Goal: Contribute content

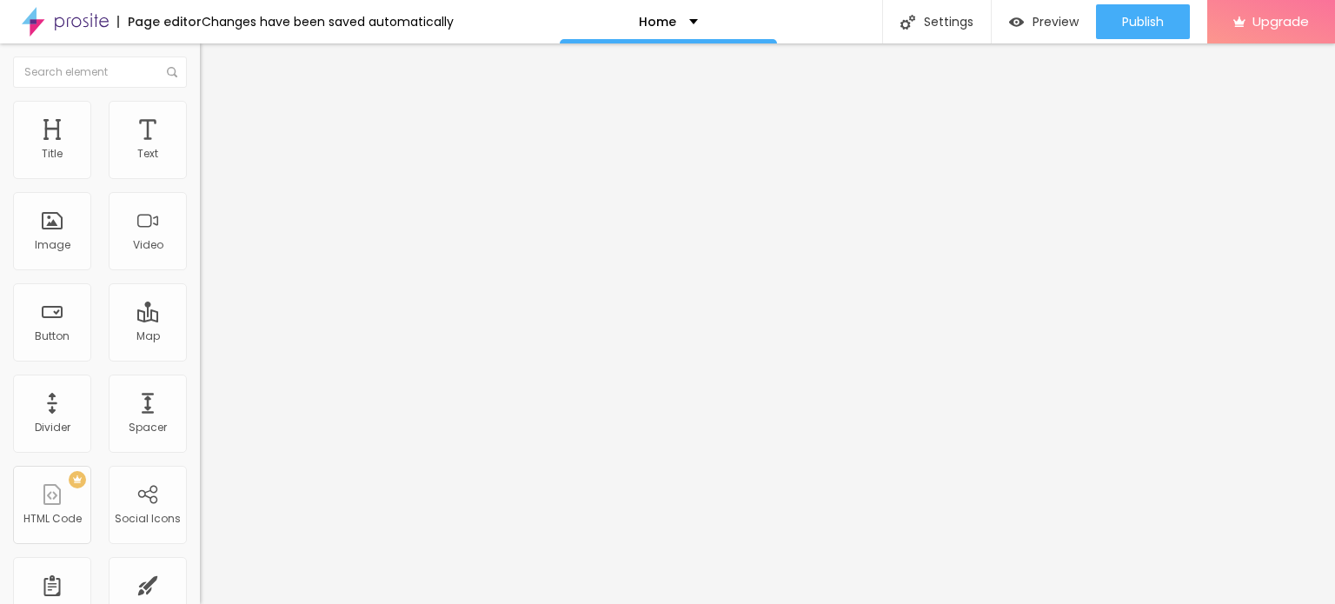
click at [200, 163] on input "Click me" at bounding box center [304, 154] width 209 height 17
paste input "Whatsapp 📞 :- [PHONE_NUMBER]"
type input "Whatsapp 📞 :- [PHONE_NUMBER]"
click at [200, 358] on input "https://" at bounding box center [304, 349] width 209 height 17
paste input "[DOMAIN_NAME][URL]"
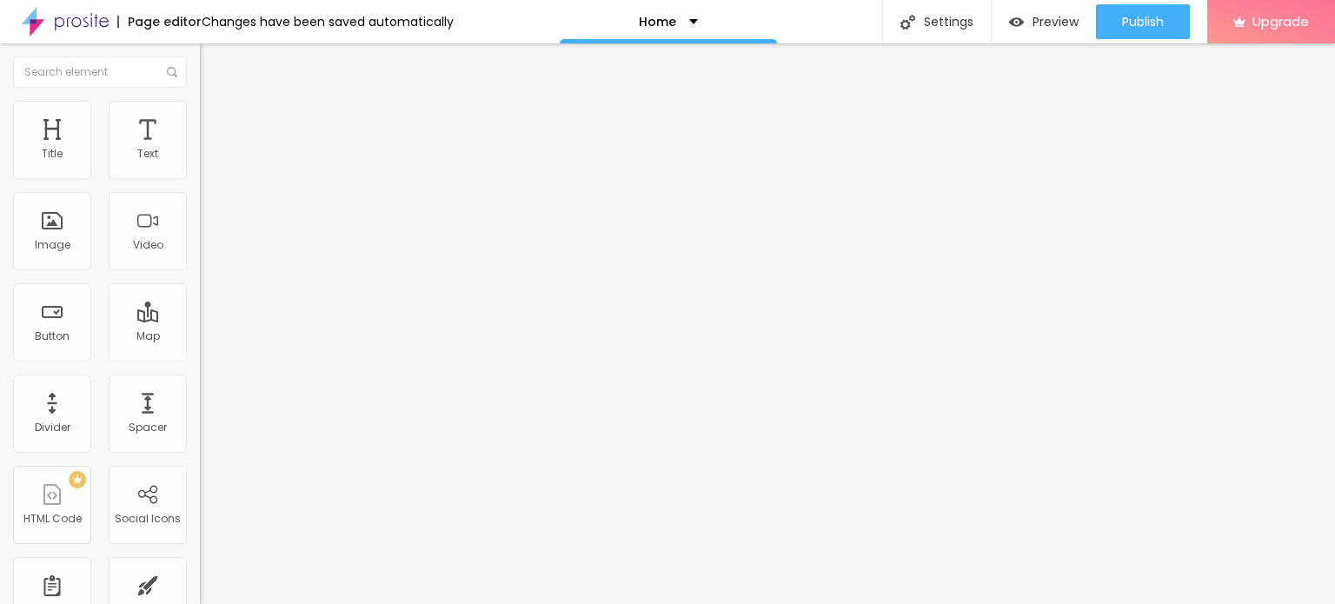
type input "[URL][DOMAIN_NAME]"
click at [200, 373] on div "URL [URL][DOMAIN_NAME]" at bounding box center [300, 351] width 200 height 43
click at [200, 380] on div at bounding box center [300, 380] width 200 height 0
click at [200, 52] on button "Edit Text" at bounding box center [300, 63] width 200 height 40
click at [213, 63] on img "button" at bounding box center [220, 64] width 14 height 14
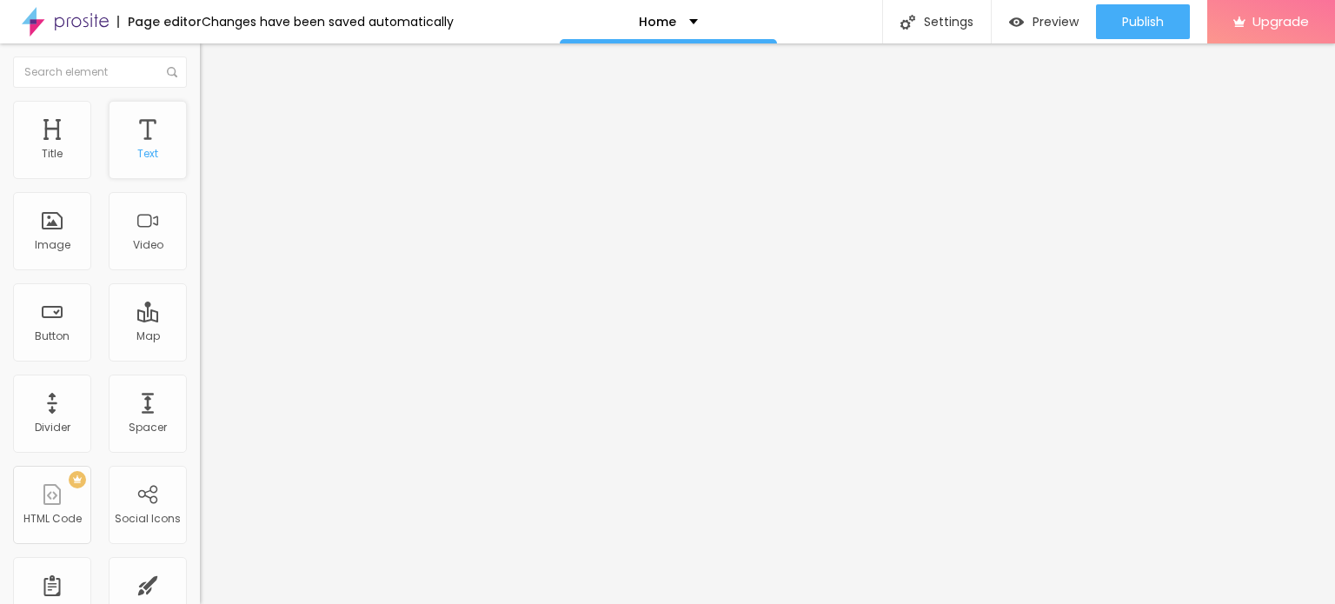
click at [137, 148] on div "Text" at bounding box center [147, 154] width 21 height 12
click at [200, 150] on span "Add image" at bounding box center [235, 142] width 71 height 15
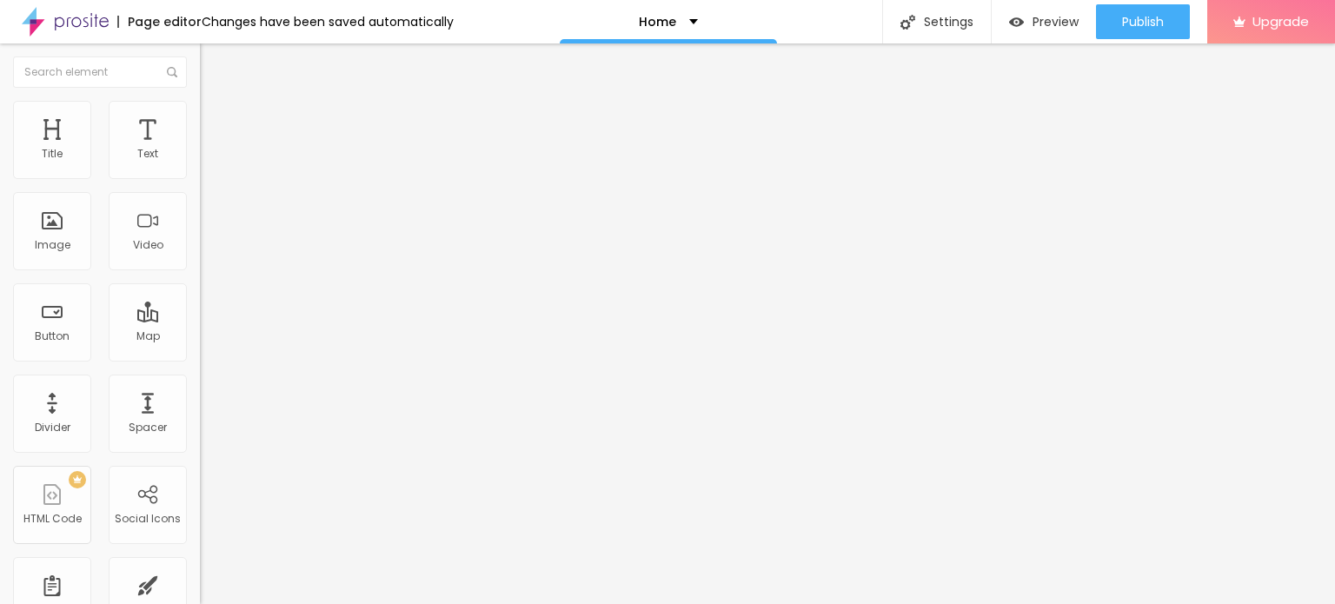
click at [200, 150] on span "Change image" at bounding box center [246, 142] width 93 height 15
click at [75, 28] on img at bounding box center [65, 21] width 87 height 43
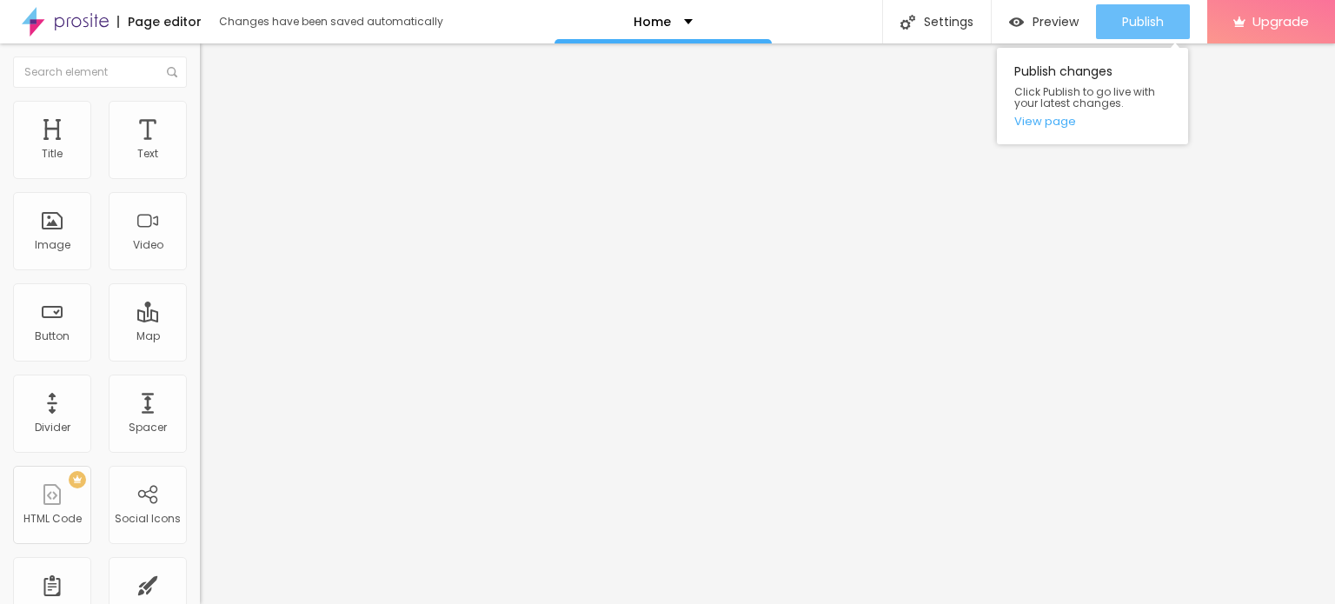
click at [1115, 24] on button "Publish" at bounding box center [1143, 21] width 94 height 35
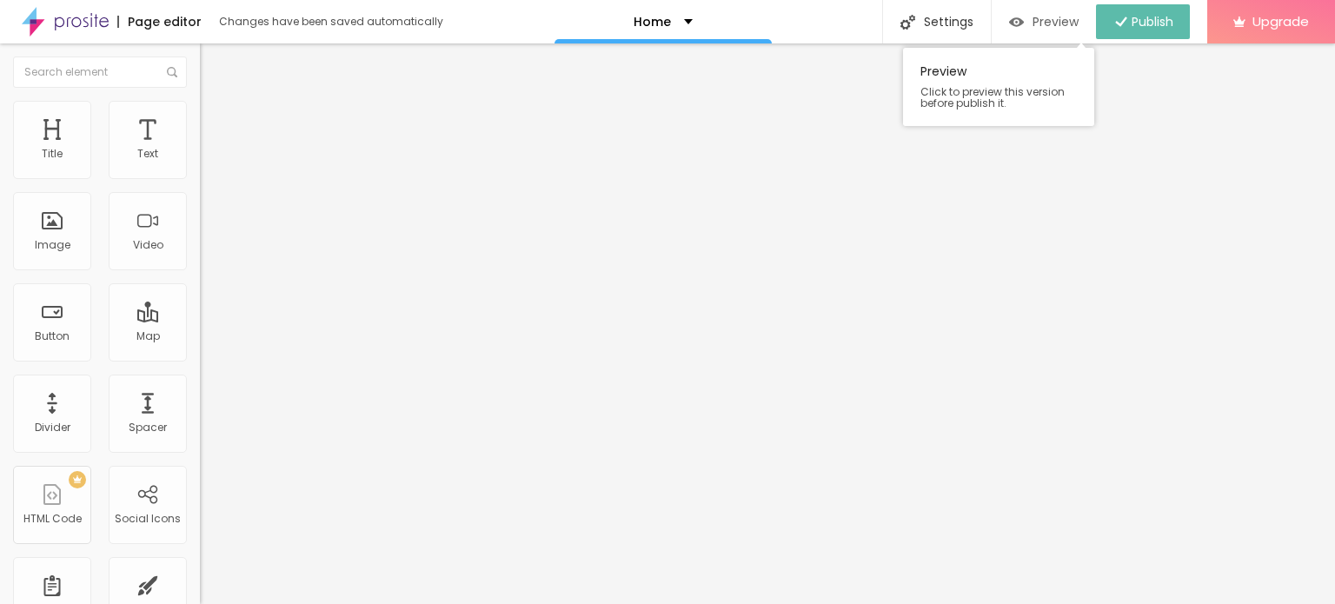
click at [1033, 24] on span "Preview" at bounding box center [1056, 22] width 46 height 14
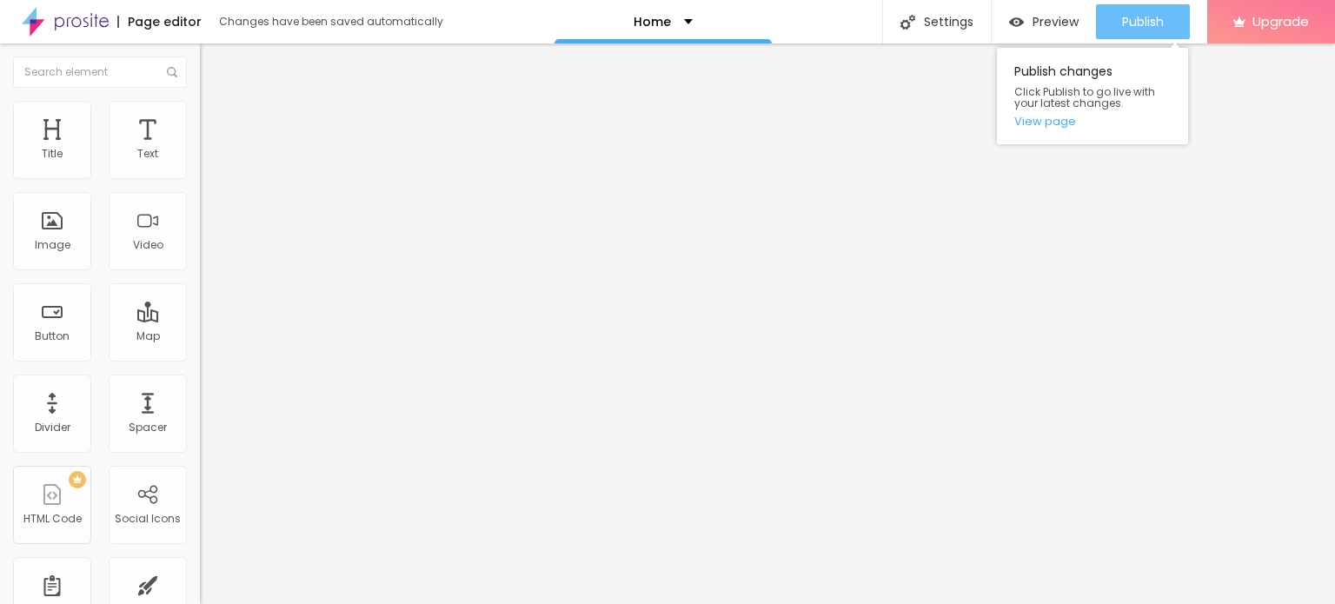
click at [1115, 17] on button "Publish" at bounding box center [1143, 21] width 94 height 35
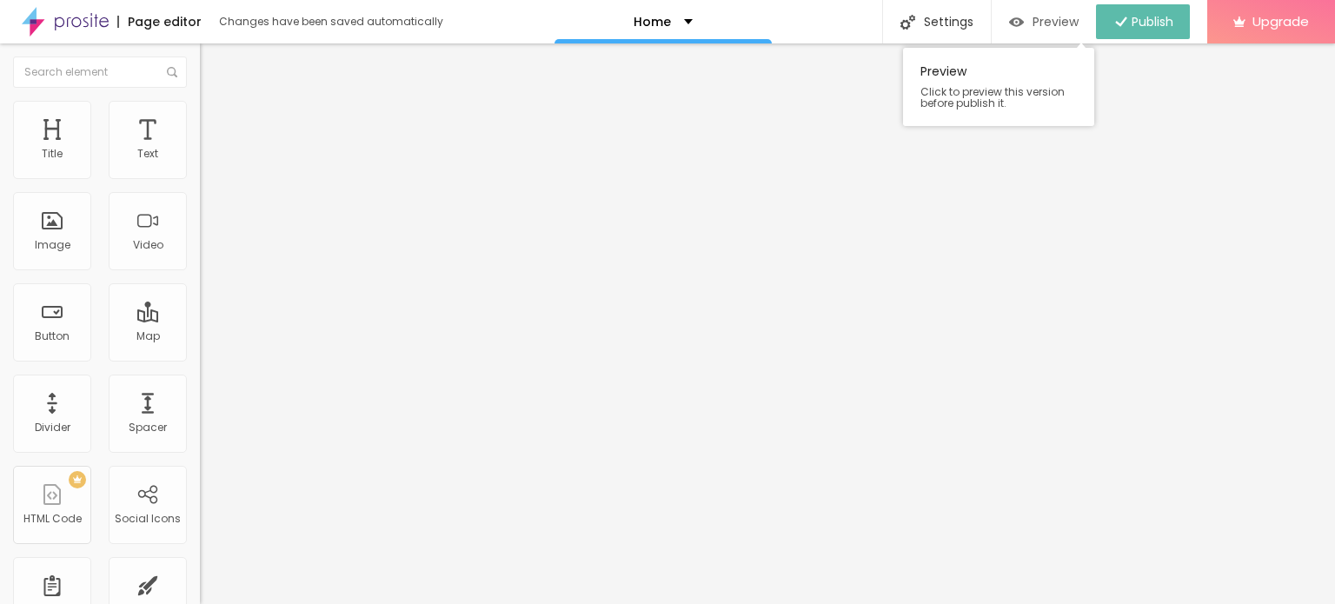
click at [1070, 23] on span "Preview" at bounding box center [1056, 22] width 46 height 14
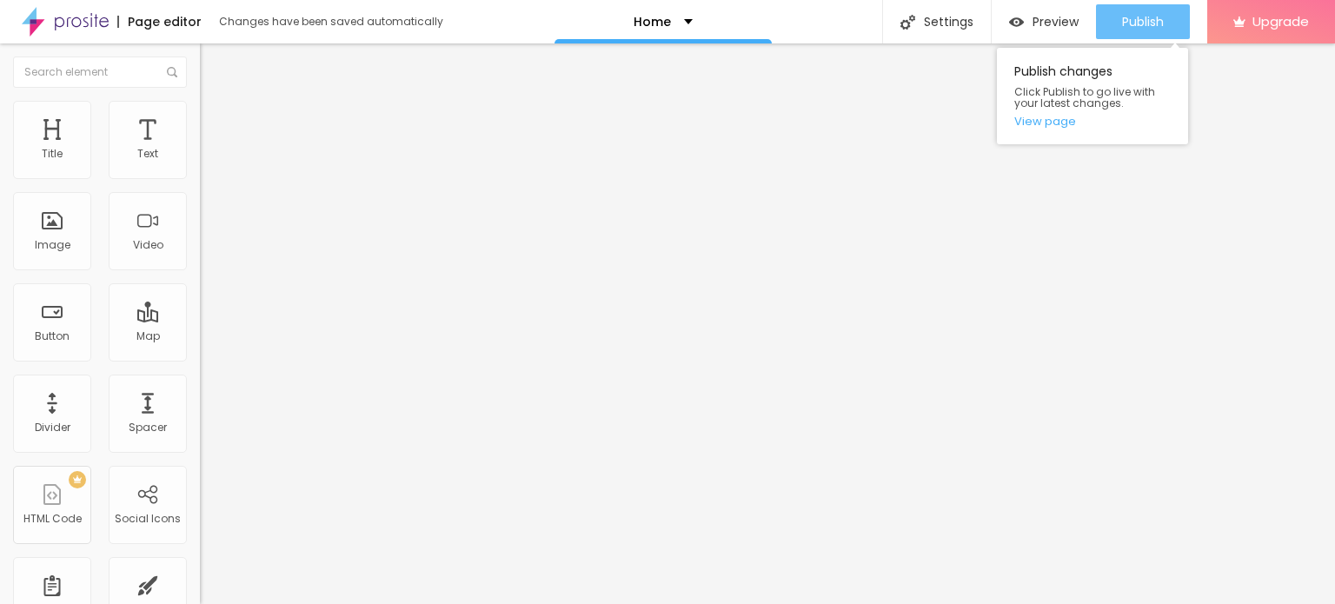
click at [1134, 15] on span "Publish" at bounding box center [1143, 22] width 42 height 14
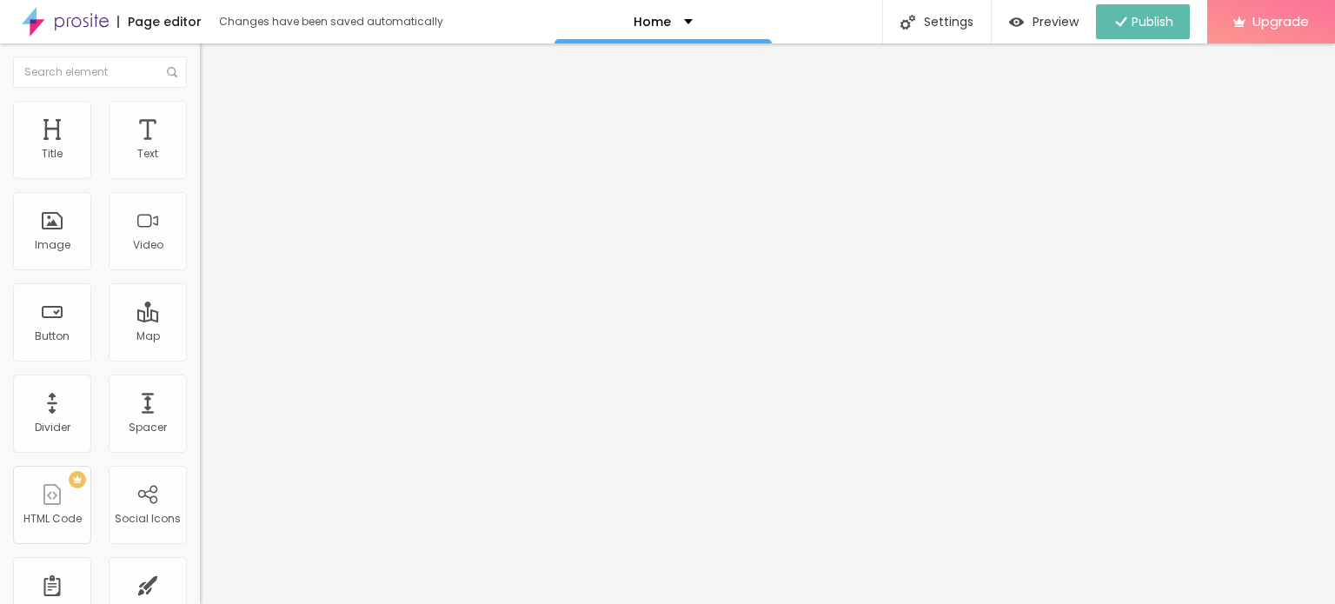
click at [56, 20] on img at bounding box center [65, 21] width 87 height 43
click at [200, 150] on span "Change image" at bounding box center [246, 142] width 93 height 15
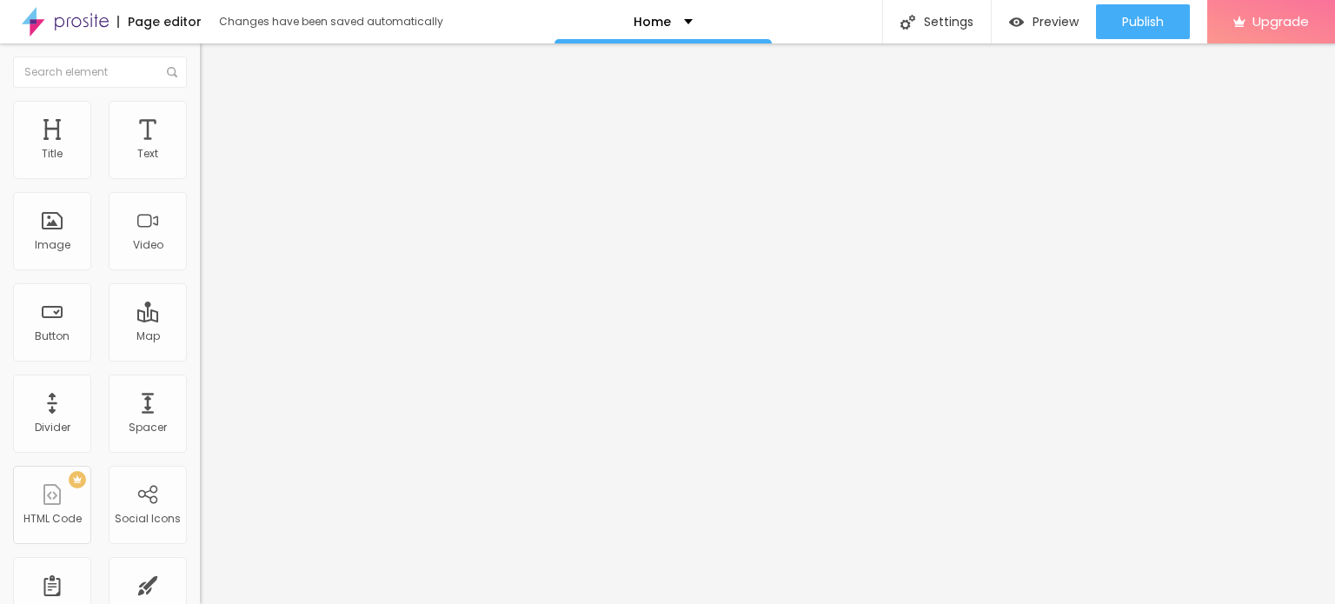
click at [200, 356] on input "https://" at bounding box center [304, 347] width 209 height 17
paste input "[DOMAIN_NAME][URL]"
type input "[URL][DOMAIN_NAME]"
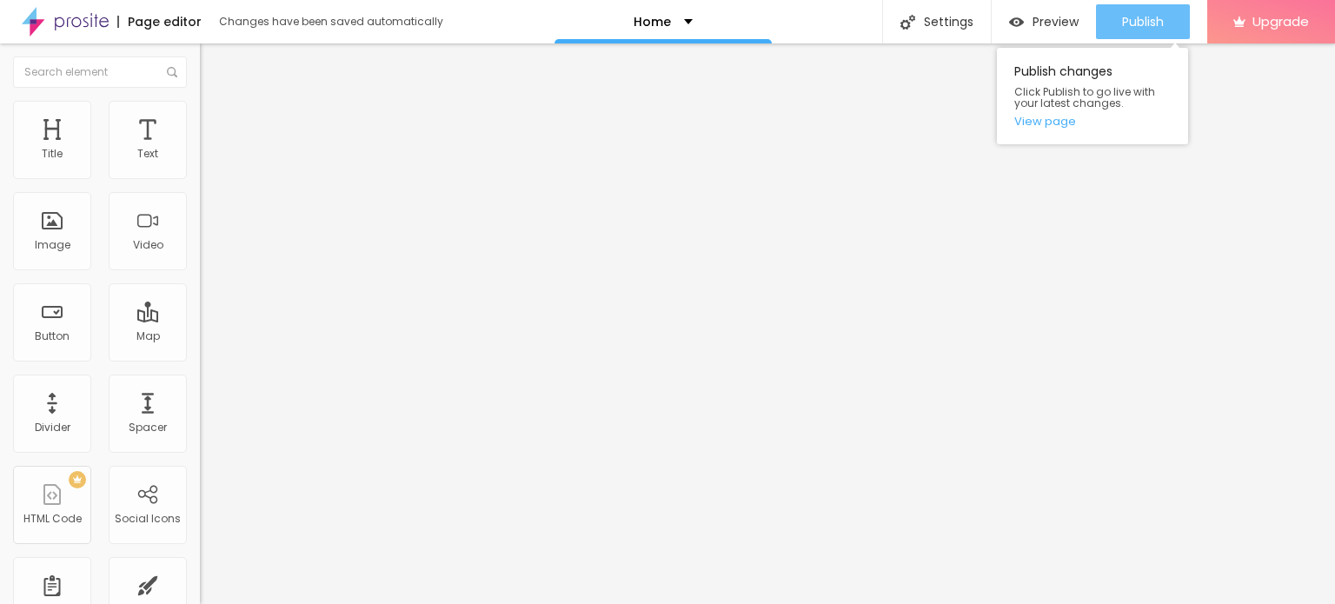
click at [1151, 33] on div "Publish" at bounding box center [1143, 21] width 42 height 35
